Goal: Unclear

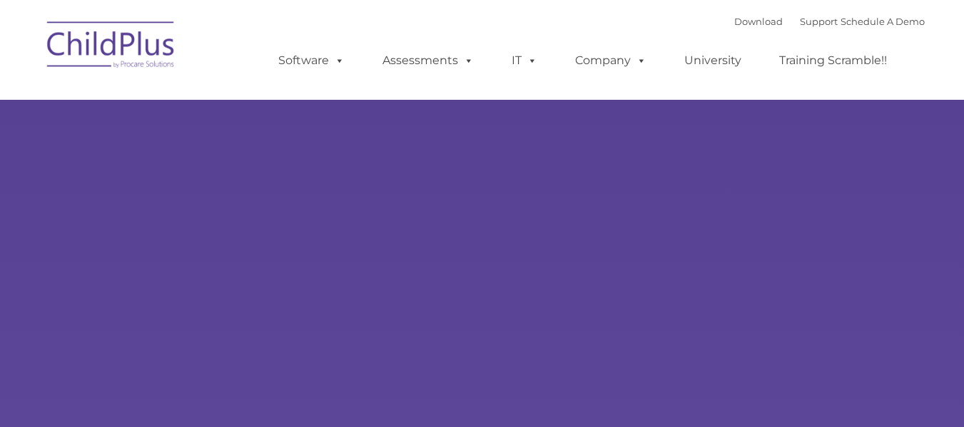
type input ""
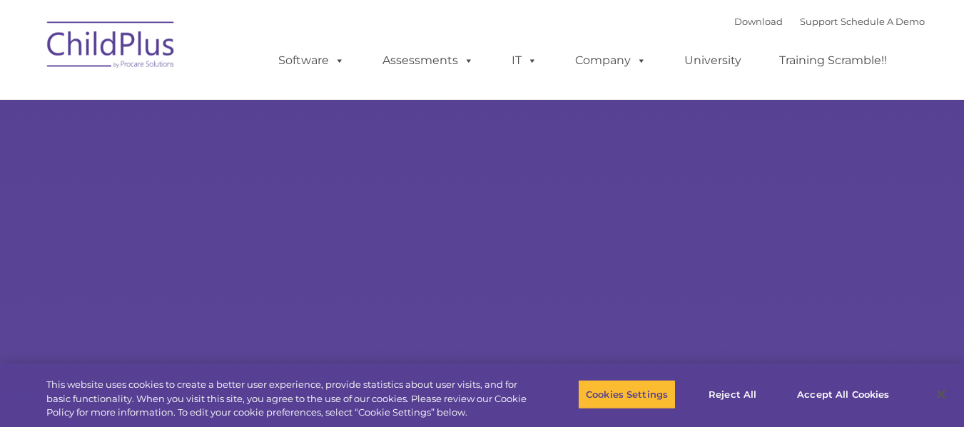
select select "MEDIUM"
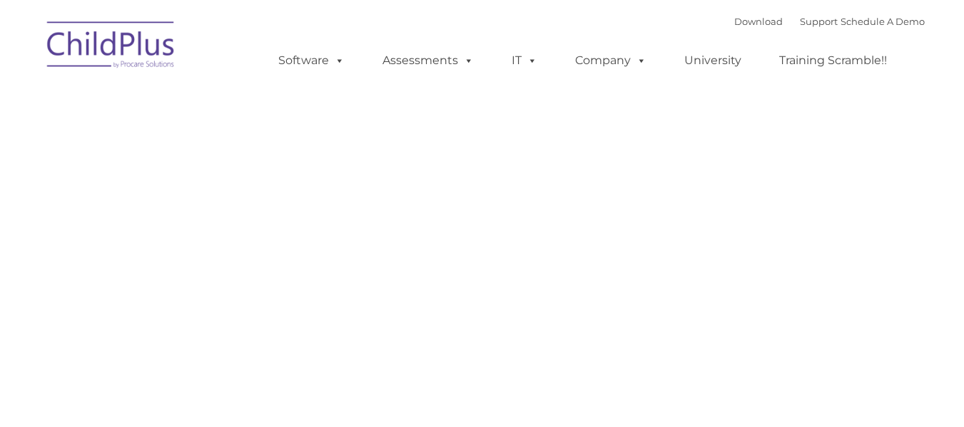
type input ""
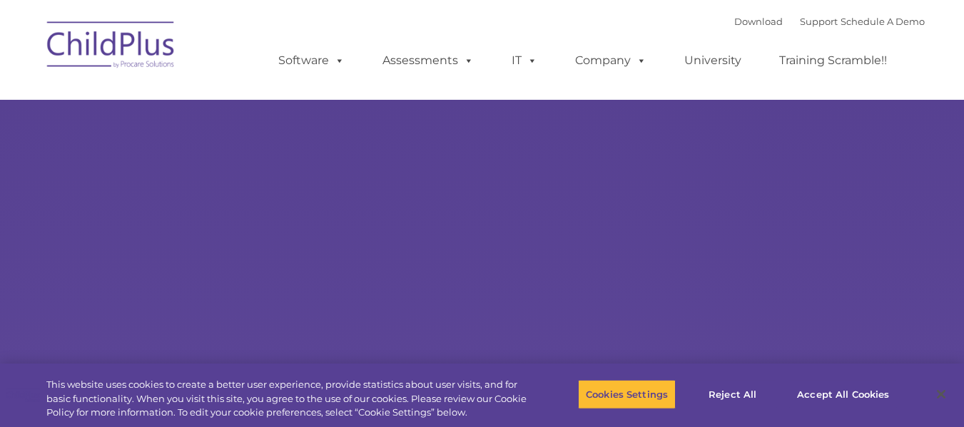
select select "MEDIUM"
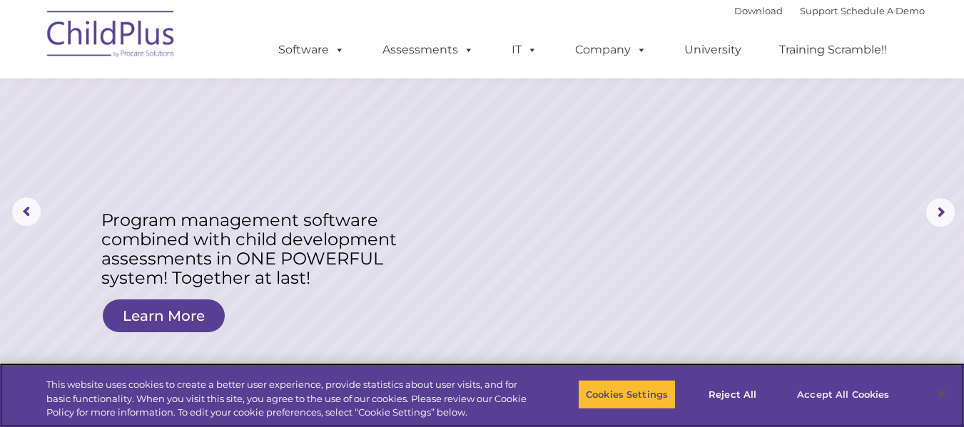
scroll to position [71, 0]
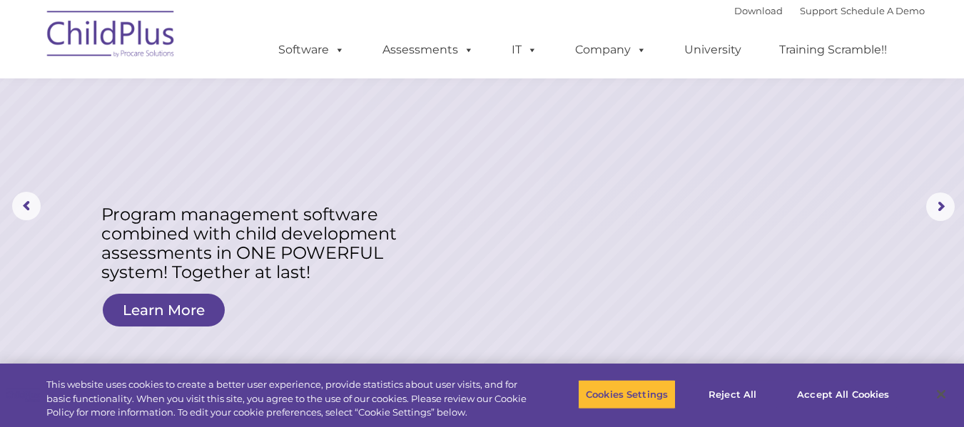
drag, startPoint x: 798, startPoint y: 330, endPoint x: 812, endPoint y: 188, distance: 142.0
click at [807, 190] on rs-layer at bounding box center [482, 207] width 964 height 556
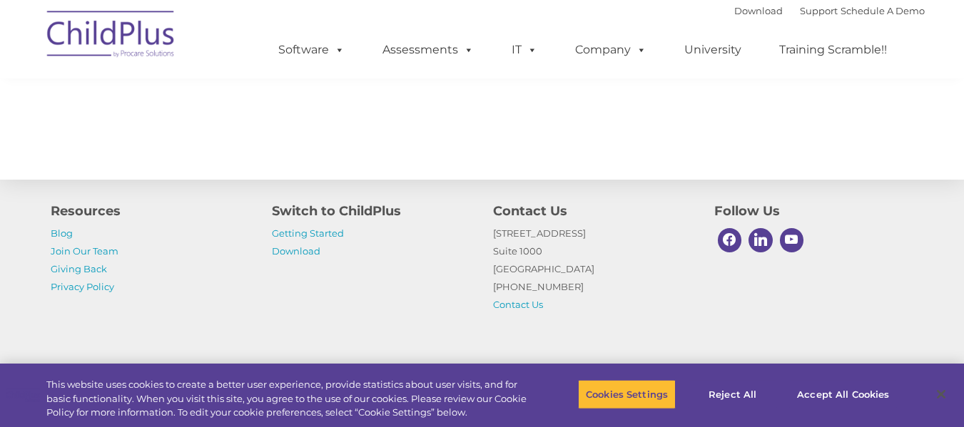
scroll to position [1692, 0]
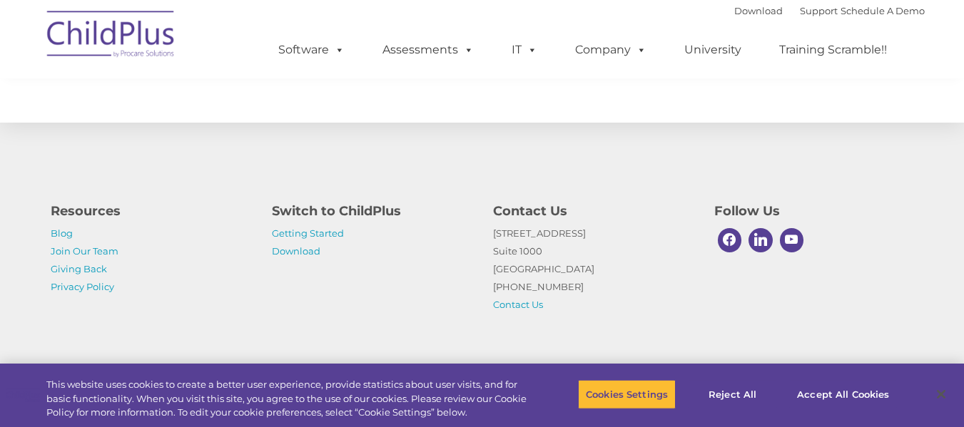
click at [86, 41] on img at bounding box center [111, 36] width 143 height 71
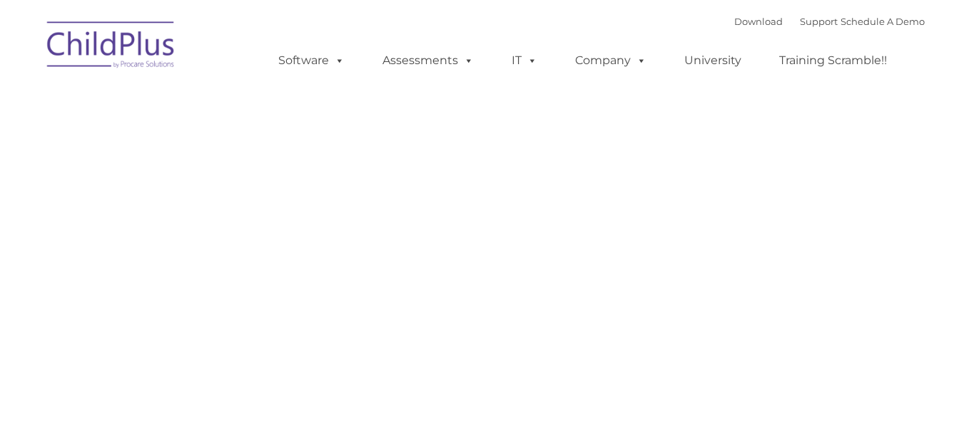
type input ""
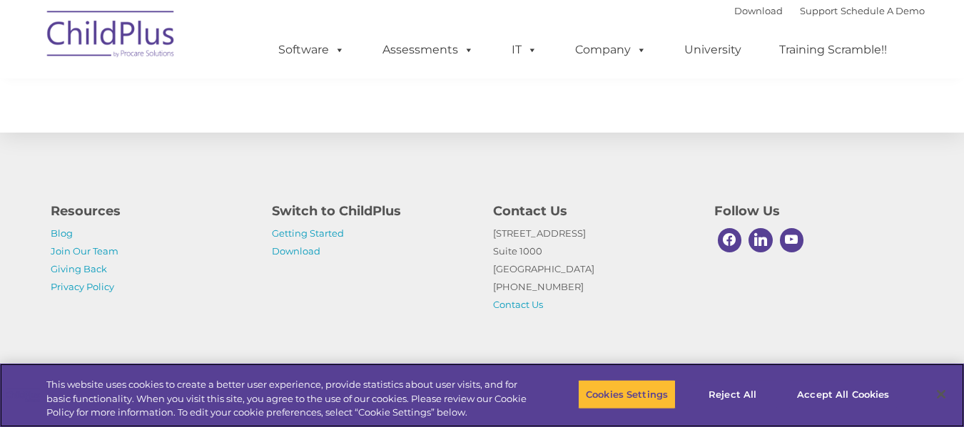
scroll to position [1490, 0]
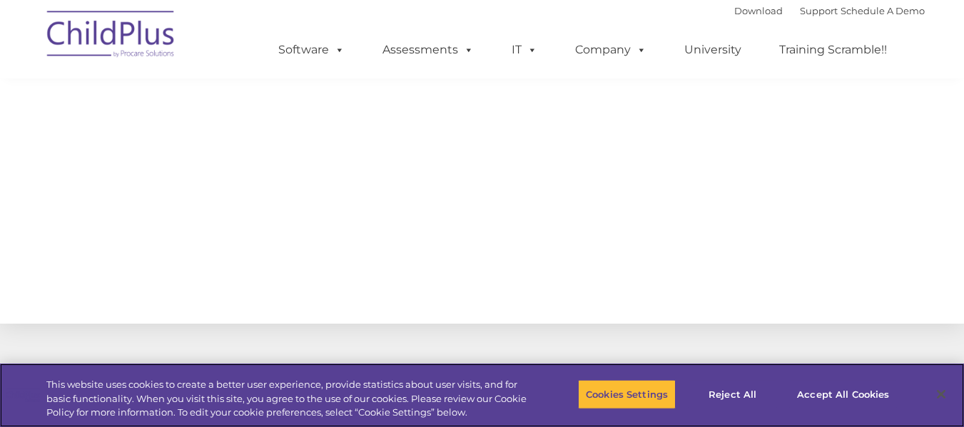
select select "MEDIUM"
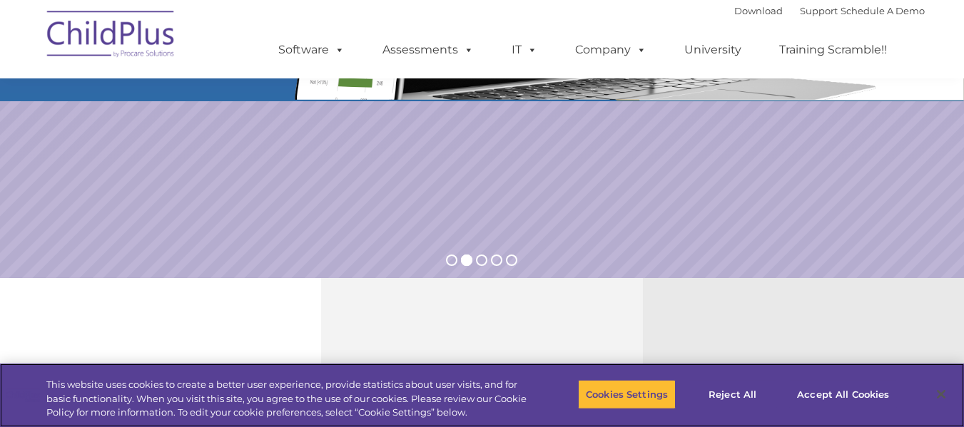
scroll to position [0, 0]
